Goal: Task Accomplishment & Management: Complete application form

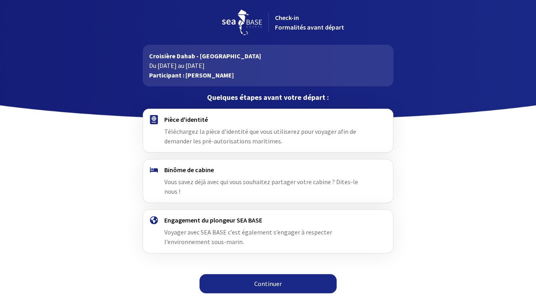
click at [210, 136] on div "Pièce d'identité Téléchargez la pièce d'identité que vous utiliserez pour voyag…" at bounding box center [267, 130] width 207 height 30
click at [210, 135] on span "Téléchargez la pièce d'identité que vous utiliserez pour voyager afin de demand…" at bounding box center [260, 136] width 192 height 18
click at [217, 175] on div "Binôme de cabine Vous savez déjà avec qui vous souhaitez partager votre cabine …" at bounding box center [267, 181] width 207 height 30
click at [219, 216] on div "Engagement du plongeur SEA BASE Voyager avec SEA BASE c’est également s’engager…" at bounding box center [267, 231] width 207 height 30
click at [254, 274] on link "Continuer" at bounding box center [267, 283] width 137 height 19
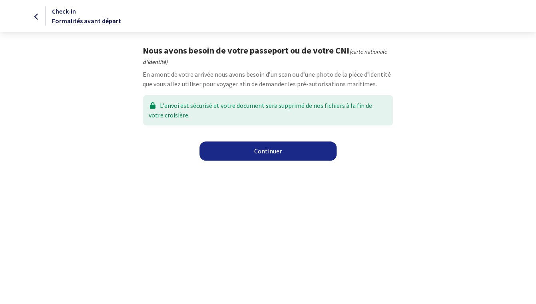
click at [257, 149] on link "Continuer" at bounding box center [267, 150] width 137 height 19
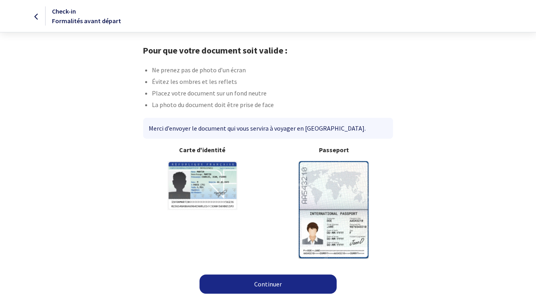
click at [333, 153] on b "Passeport" at bounding box center [333, 150] width 119 height 10
click at [265, 274] on link "Continuer" at bounding box center [267, 283] width 137 height 19
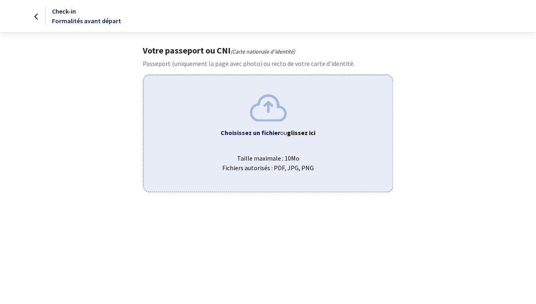
click at [268, 115] on img at bounding box center [268, 107] width 37 height 27
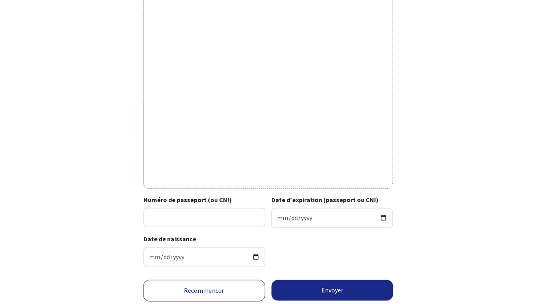
scroll to position [234, 0]
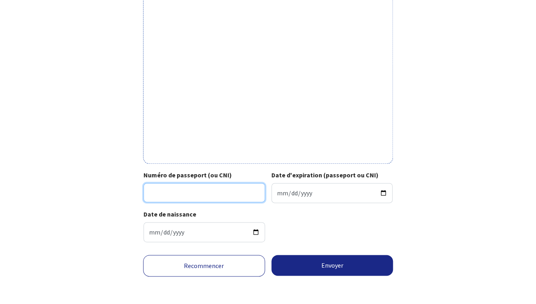
click at [181, 191] on input "Numéro de passeport (ou CNI)" at bounding box center [203, 192] width 121 height 19
type input "22AF80154"
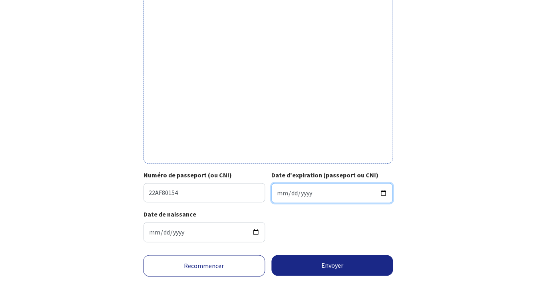
click at [282, 193] on input "Date d'expiration (passeport ou CNI)" at bounding box center [331, 193] width 121 height 20
type input "[DATE]"
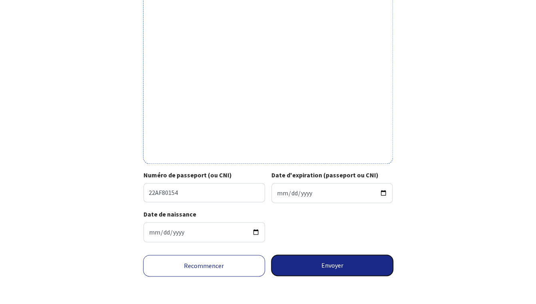
click at [330, 263] on button "Envoyer" at bounding box center [332, 265] width 122 height 21
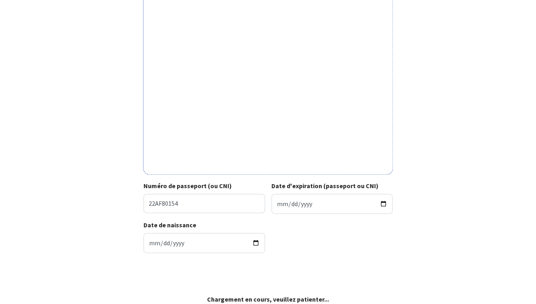
scroll to position [222, 0]
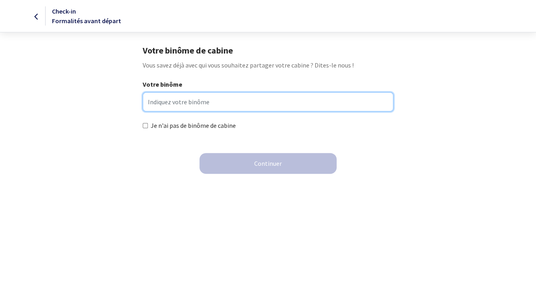
click at [159, 106] on input "Votre binôme" at bounding box center [268, 101] width 250 height 19
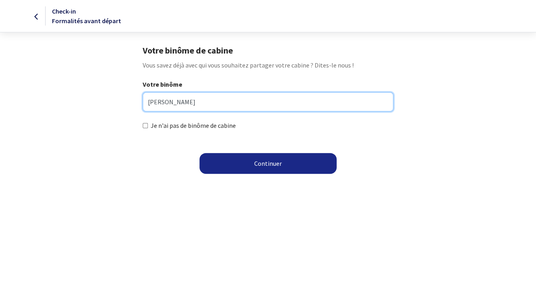
type input "Romain REYBOZ"
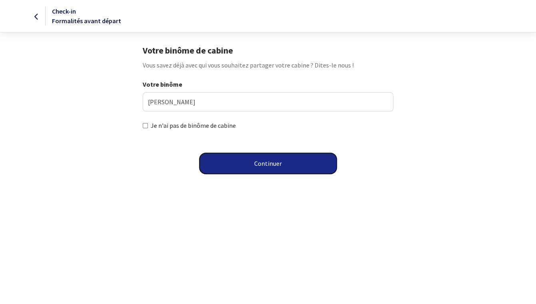
click at [269, 167] on button "Continuer" at bounding box center [267, 163] width 137 height 21
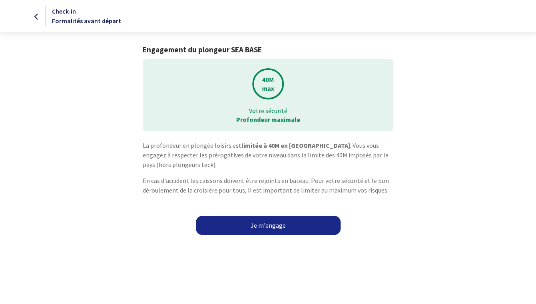
click at [262, 224] on link "Je m'engage" at bounding box center [268, 225] width 145 height 19
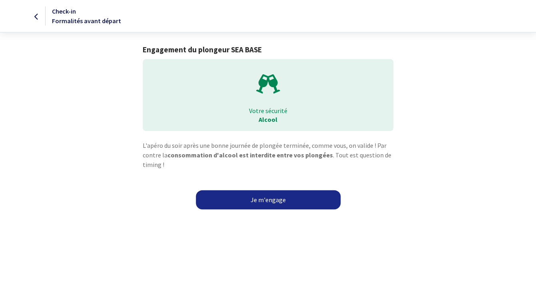
click at [270, 202] on link "Je m'engage" at bounding box center [268, 199] width 145 height 19
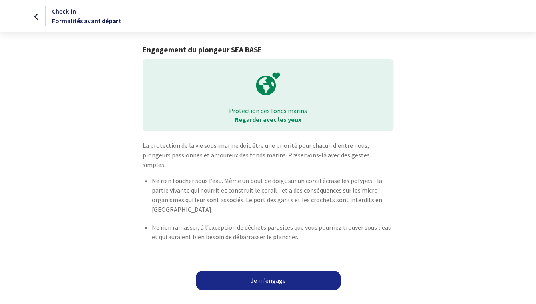
click at [262, 271] on link "Je m'engage" at bounding box center [268, 280] width 145 height 19
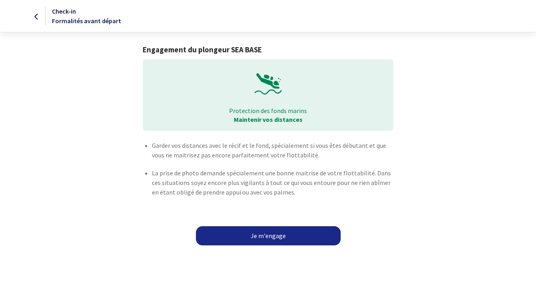
click at [262, 240] on link "Je m'engage" at bounding box center [268, 235] width 145 height 19
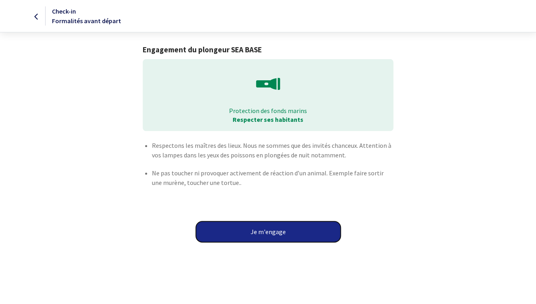
click at [270, 232] on button "Je m'engage" at bounding box center [268, 231] width 145 height 21
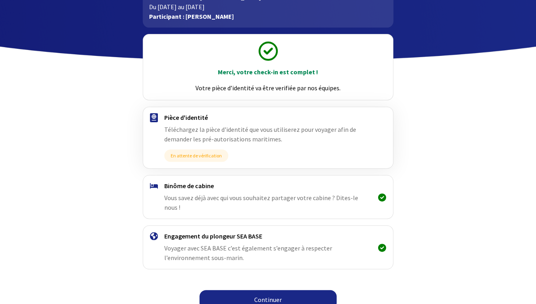
scroll to position [59, 0]
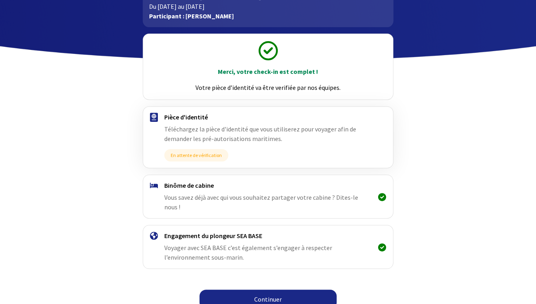
click at [262, 290] on link "Continuer" at bounding box center [267, 299] width 137 height 19
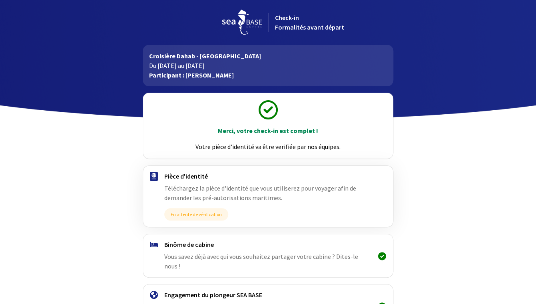
scroll to position [59, 0]
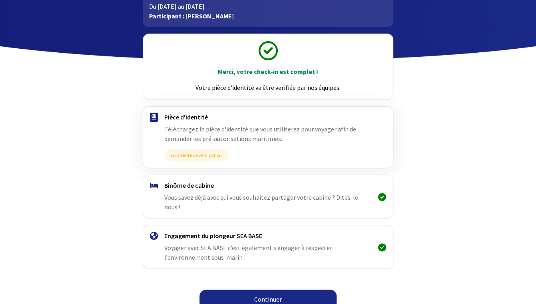
click at [263, 290] on link "Continuer" at bounding box center [267, 299] width 137 height 19
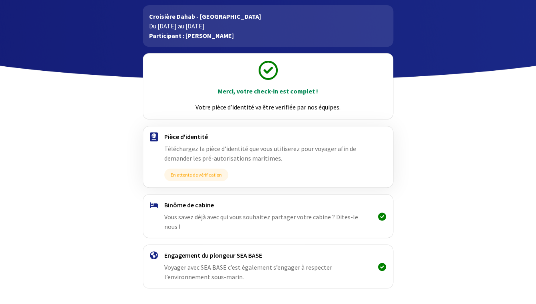
scroll to position [59, 0]
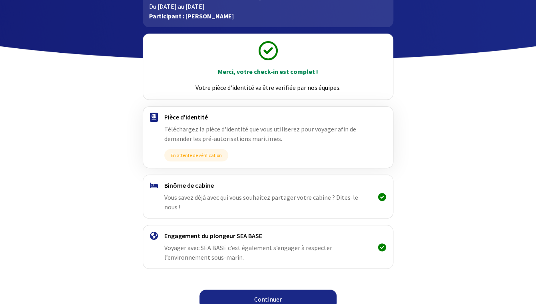
click at [263, 290] on link "Continuer" at bounding box center [267, 299] width 137 height 19
